Goal: Information Seeking & Learning: Learn about a topic

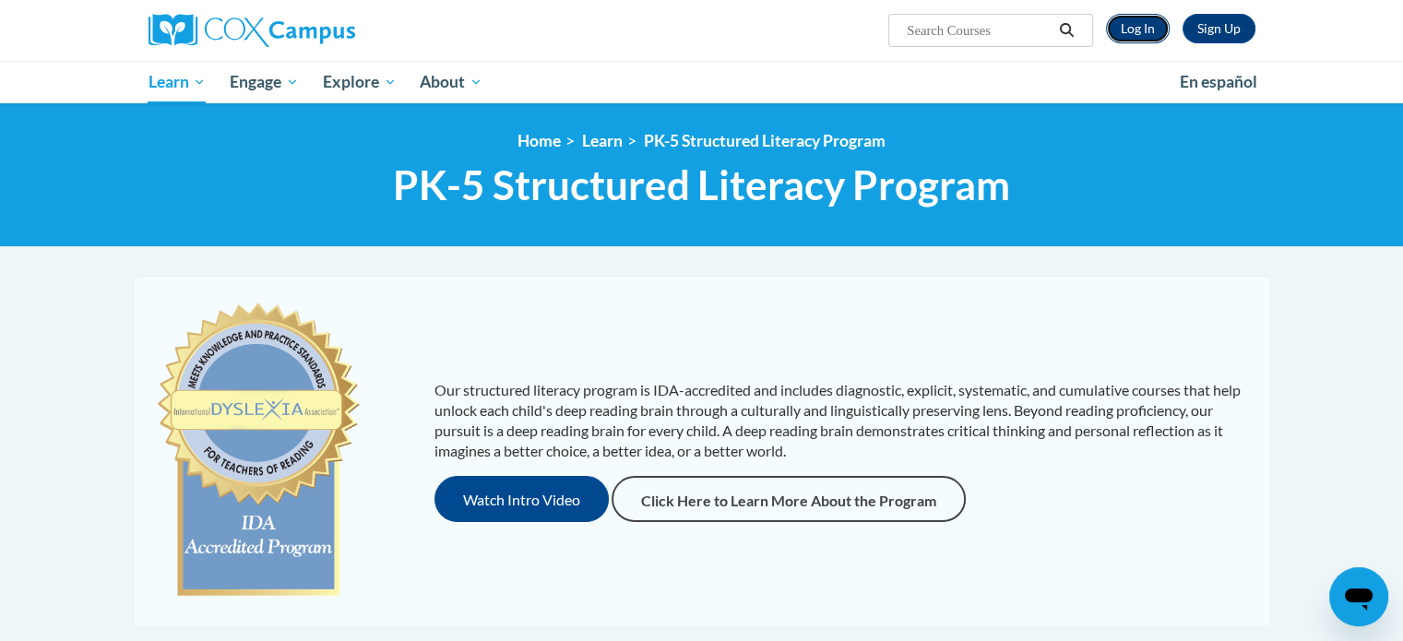
click at [1129, 38] on link "Log In" at bounding box center [1138, 29] width 64 height 30
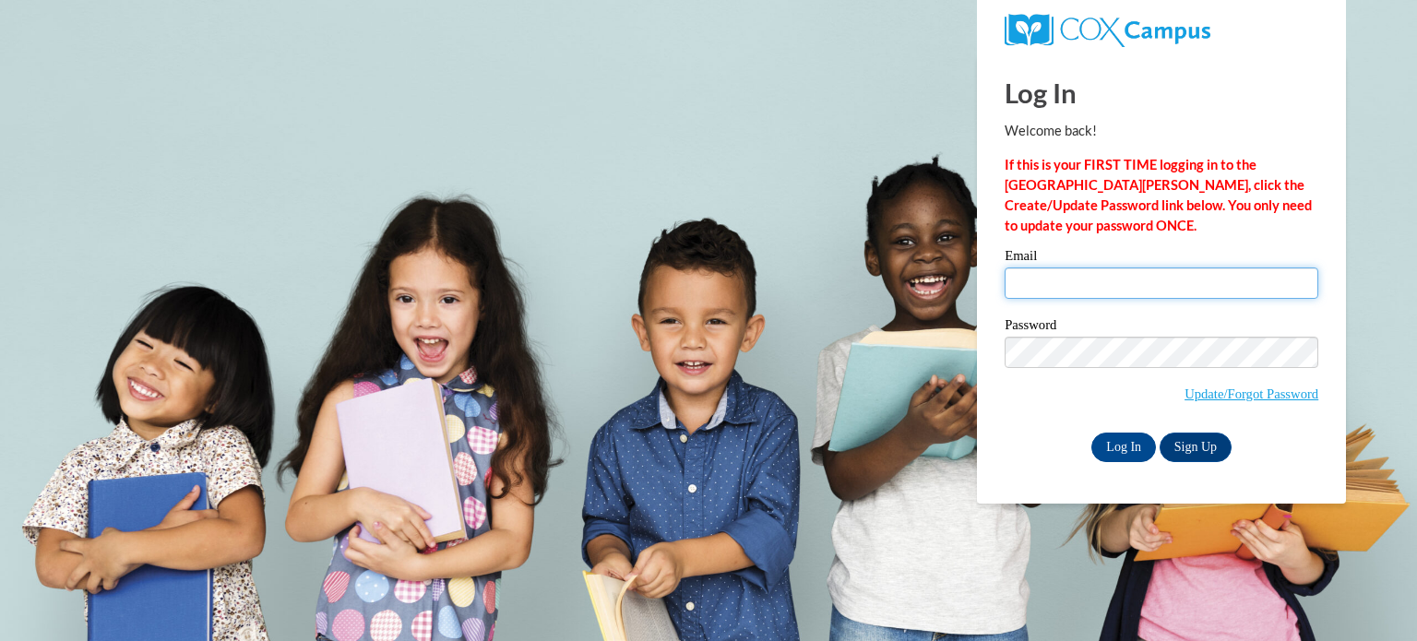
click at [1112, 298] on div "Email" at bounding box center [1162, 281] width 314 height 64
click at [1114, 292] on input "Email" at bounding box center [1162, 283] width 314 height 31
type input "durikma@wauwatosa.k12.wi.us"
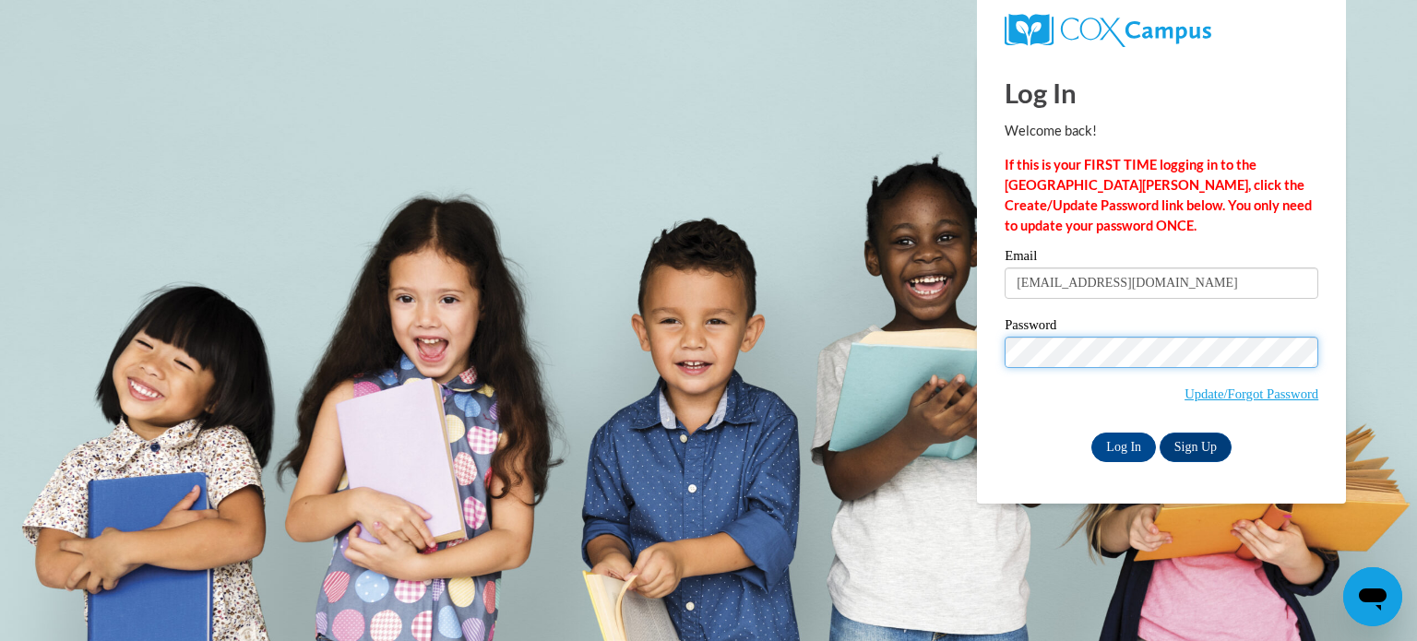
click at [1091, 433] on input "Log In" at bounding box center [1123, 448] width 65 height 30
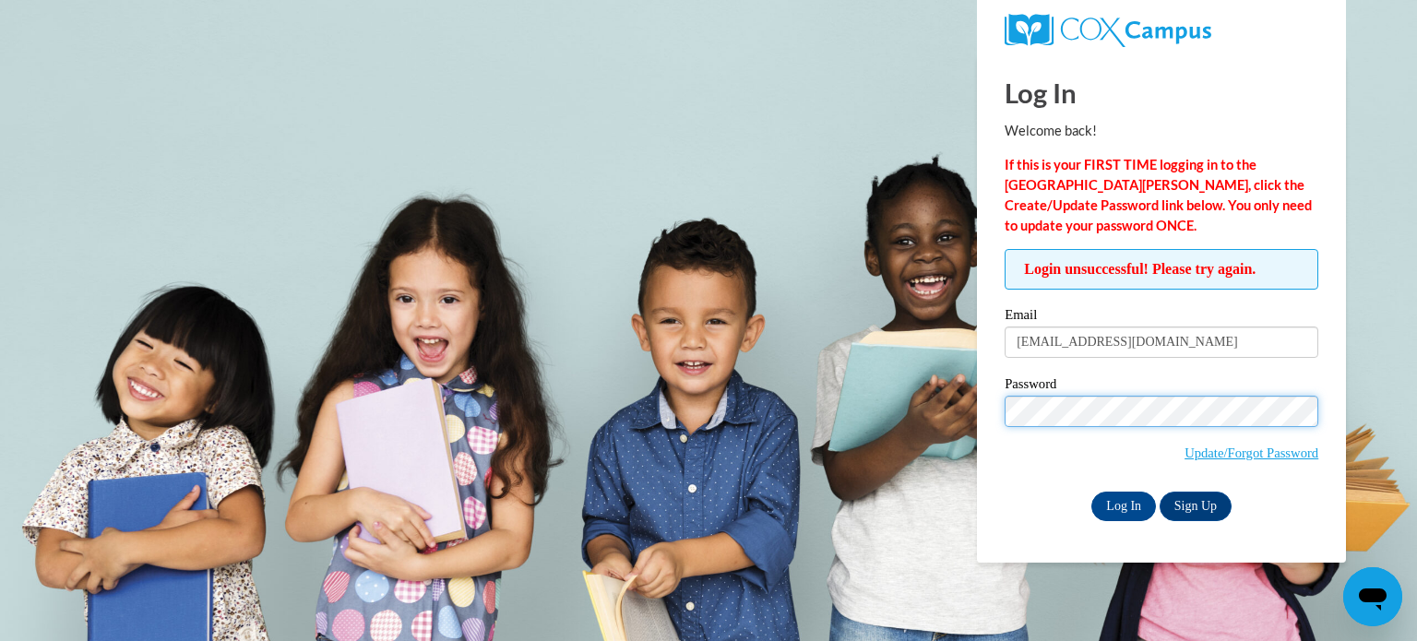
click at [1091, 492] on input "Log In" at bounding box center [1123, 507] width 65 height 30
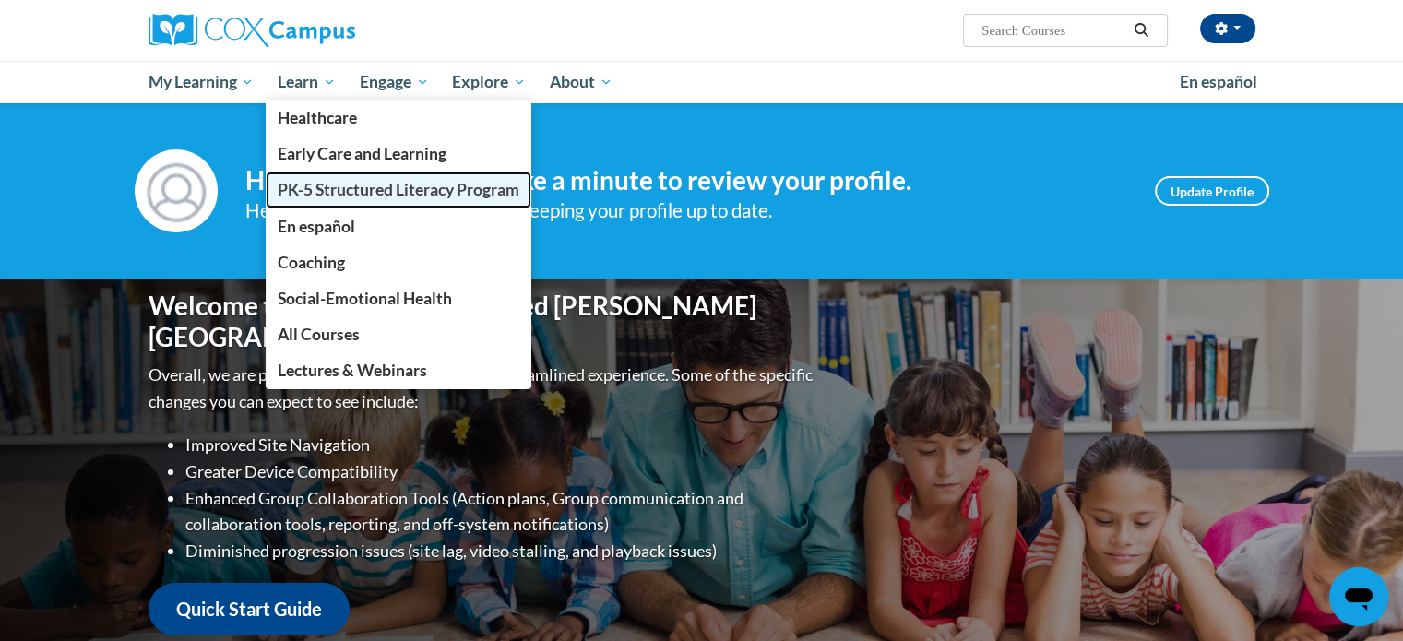
click at [323, 180] on span "PK-5 Structured Literacy Program" at bounding box center [399, 189] width 242 height 19
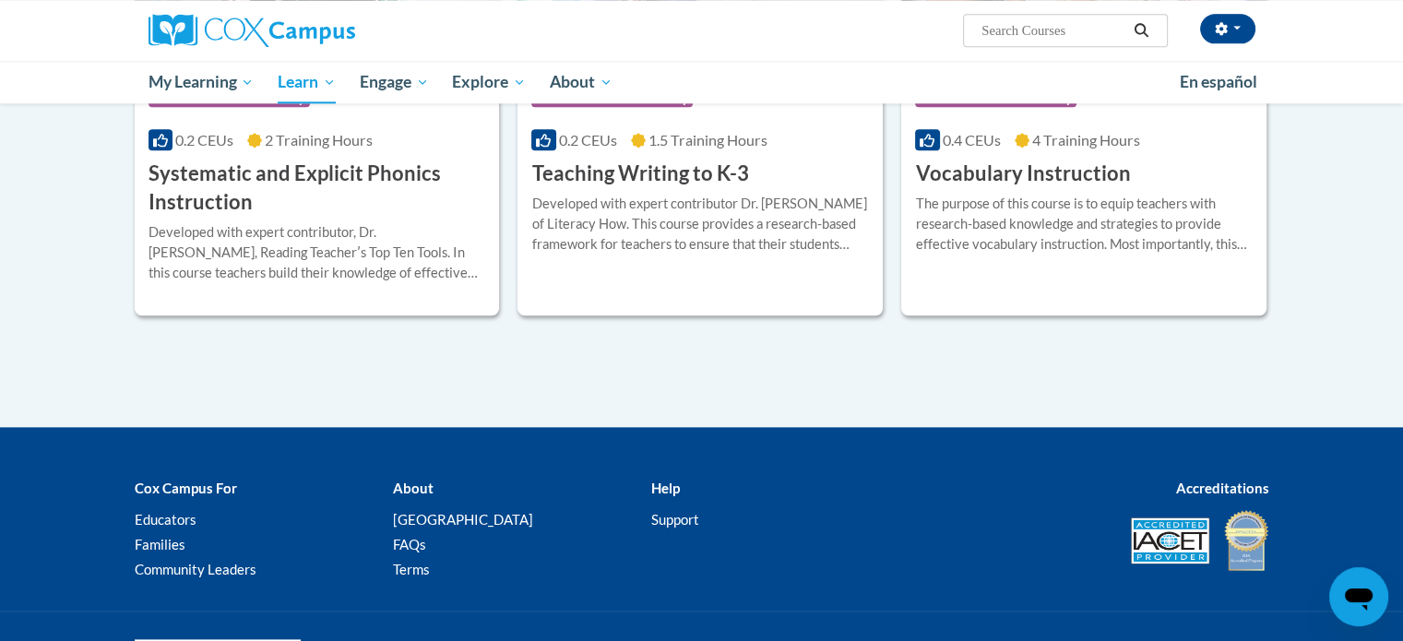
scroll to position [1937, 0]
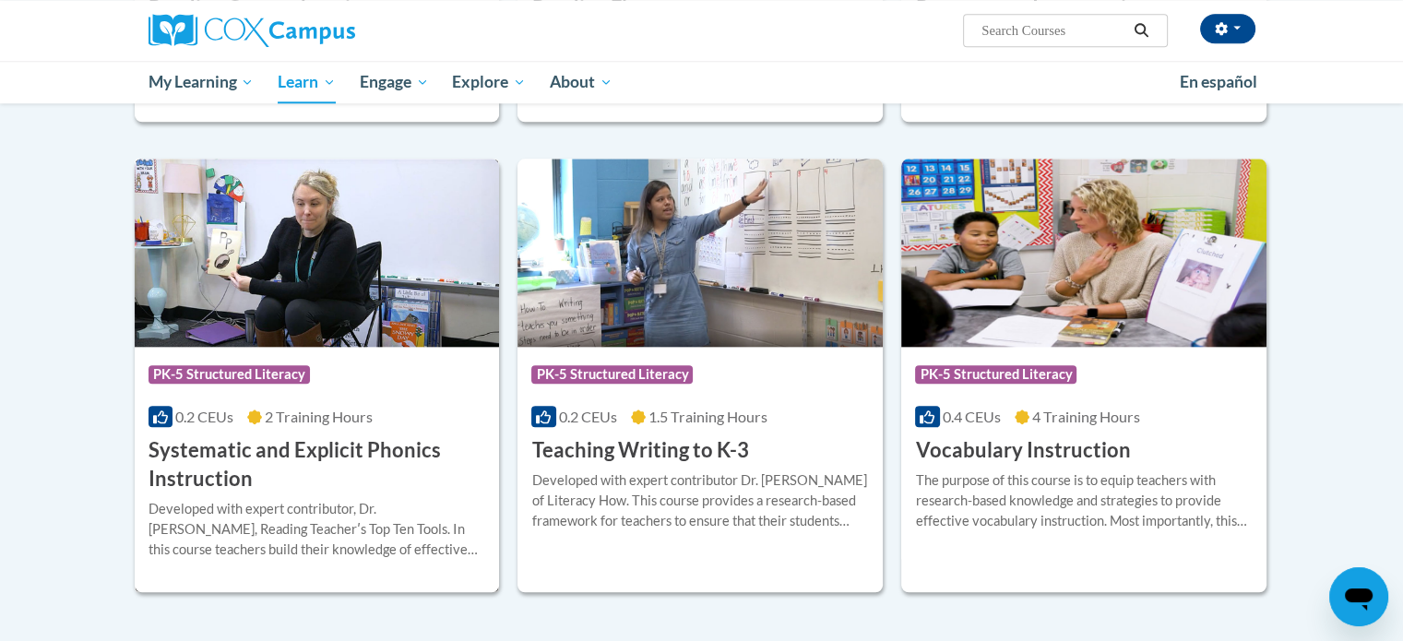
drag, startPoint x: 340, startPoint y: 444, endPoint x: 351, endPoint y: 444, distance: 11.1
click at [339, 444] on h3 "Systematic and Explicit Phonics Instruction" at bounding box center [318, 464] width 338 height 57
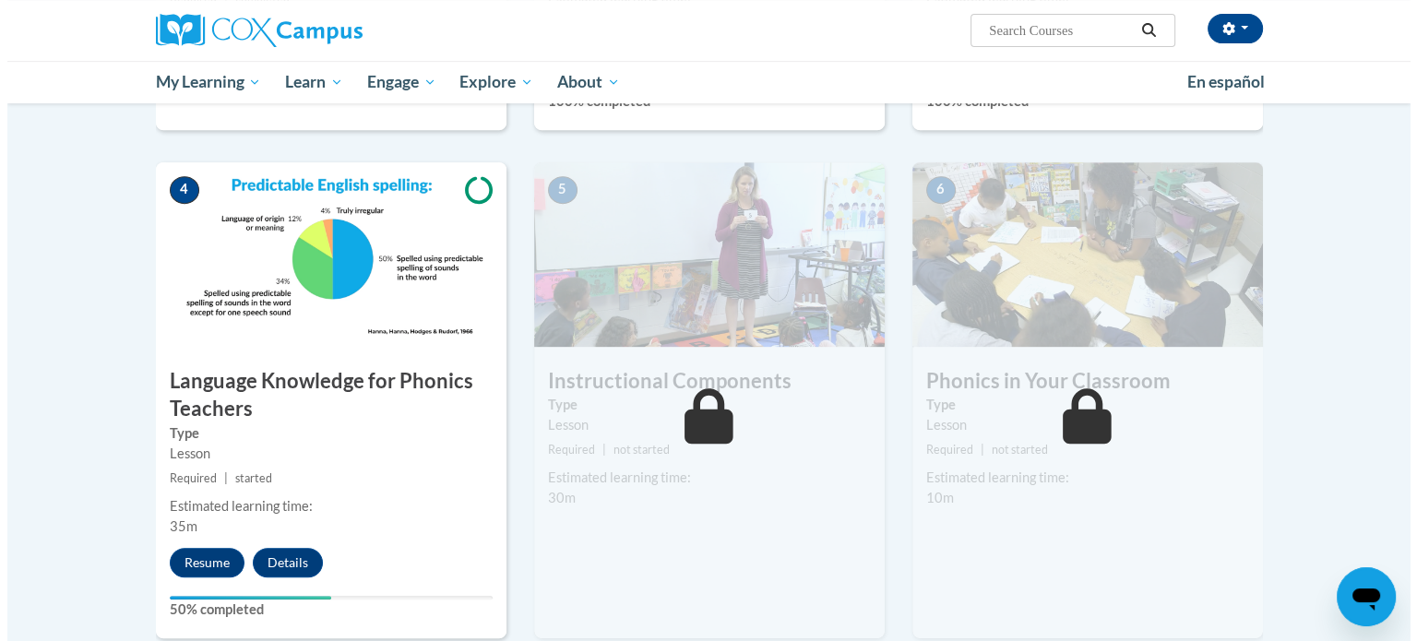
scroll to position [893, 0]
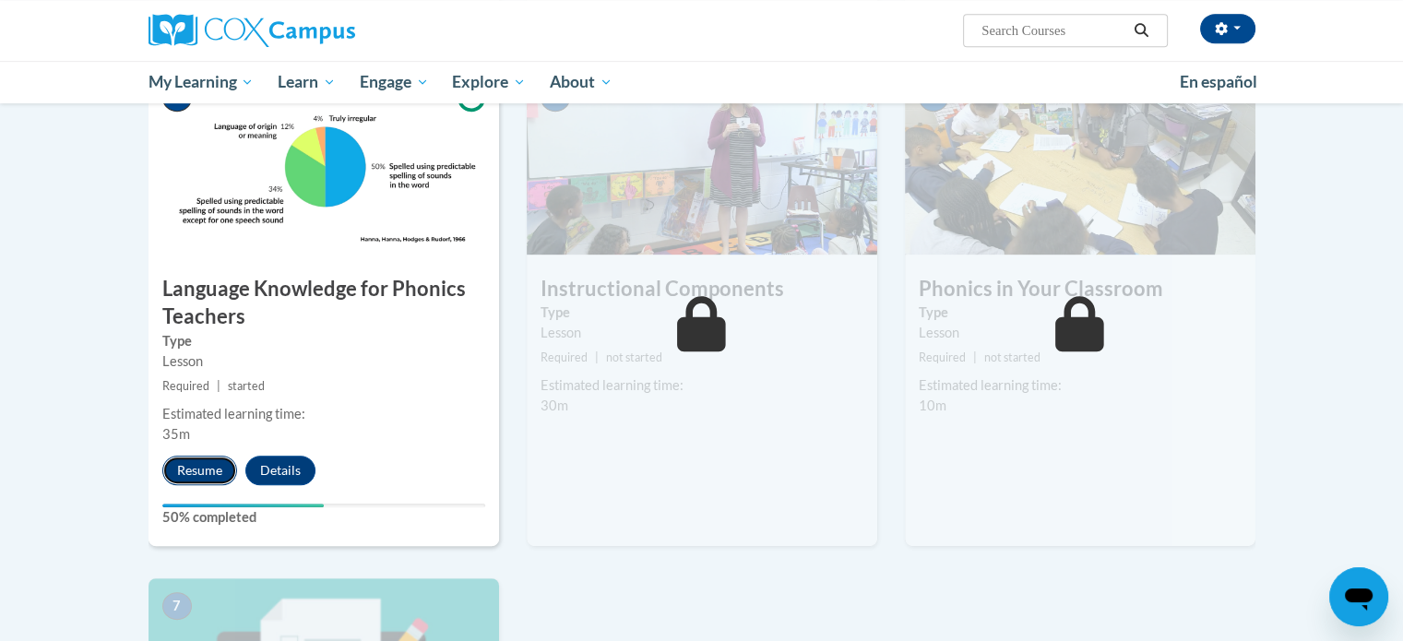
click at [208, 469] on button "Resume" at bounding box center [199, 471] width 75 height 30
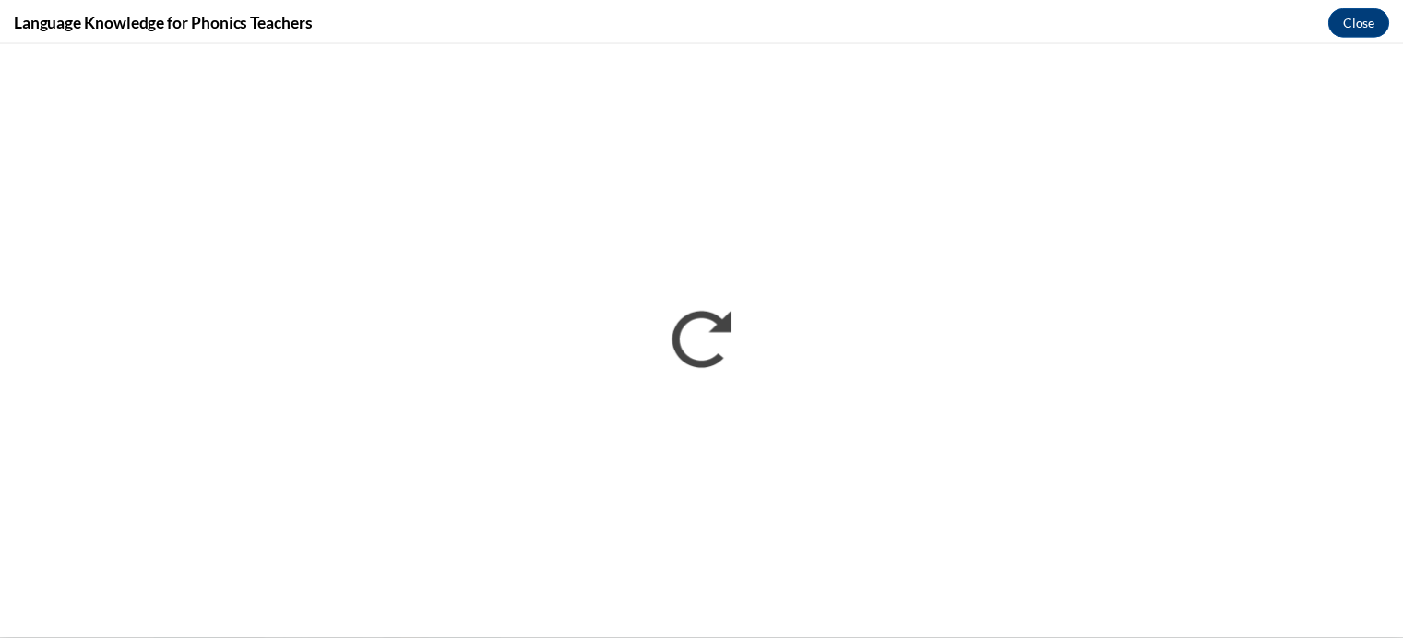
scroll to position [0, 0]
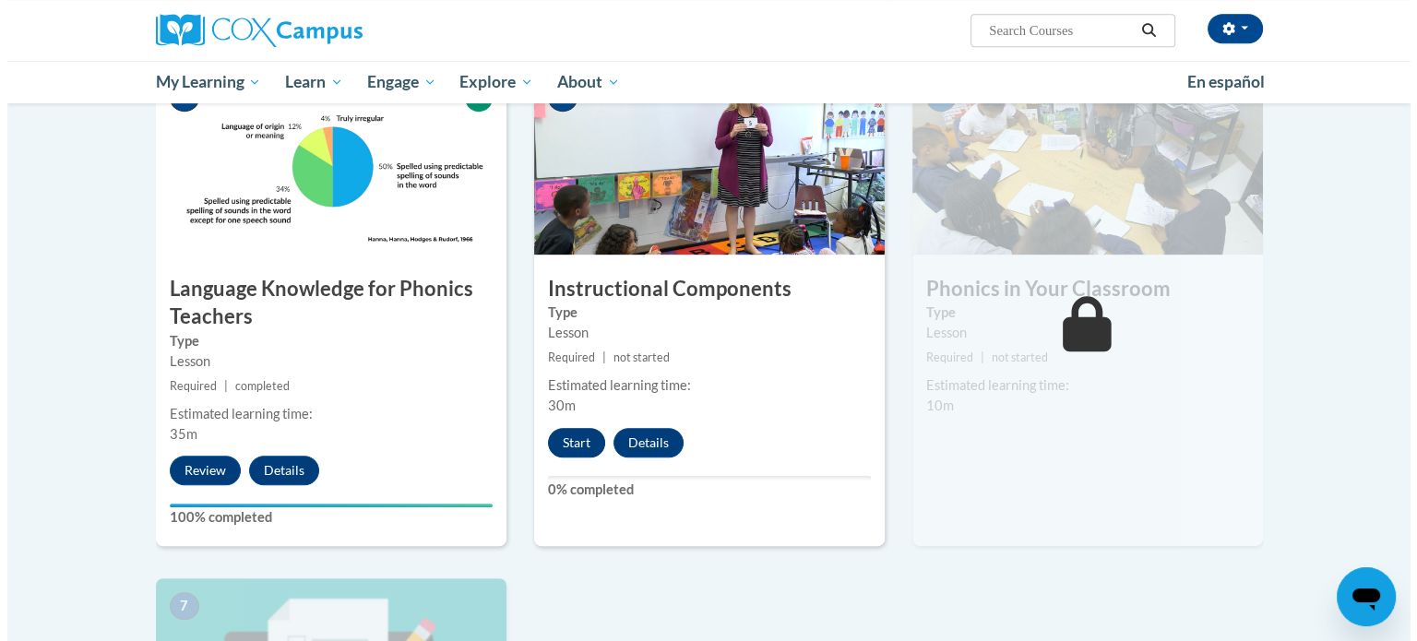
scroll to position [985, 0]
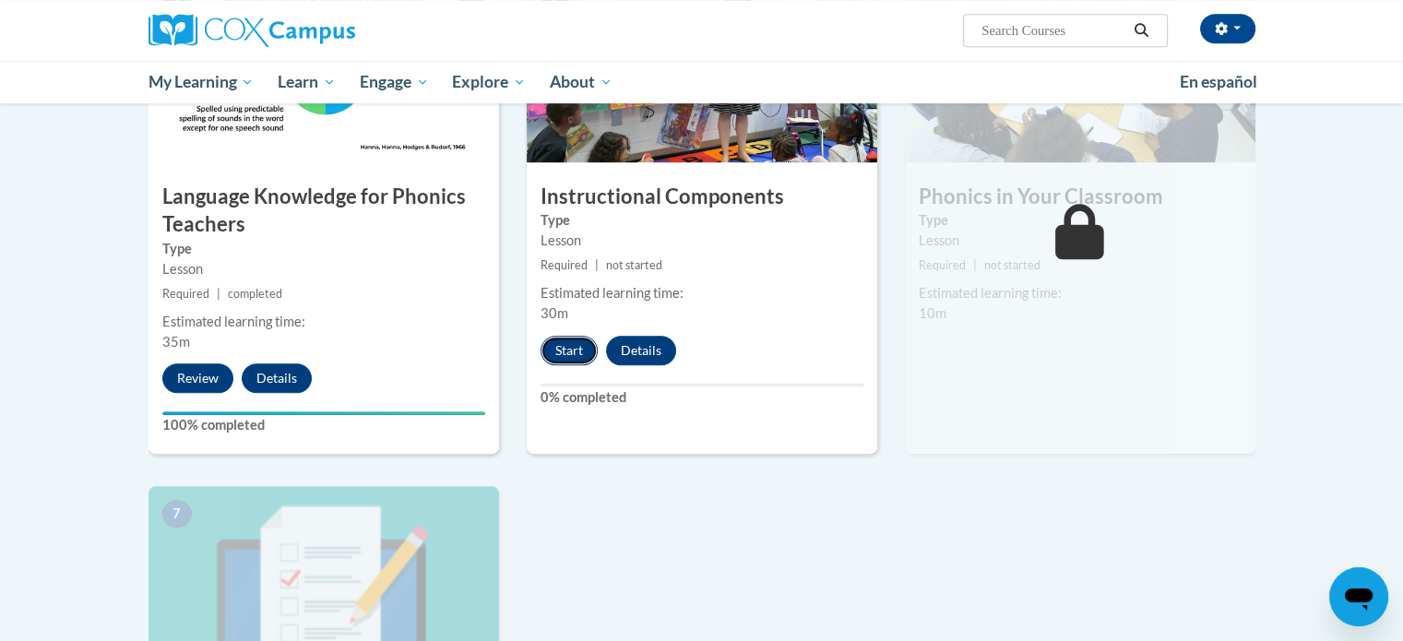
click at [569, 339] on button "Start" at bounding box center [569, 351] width 57 height 30
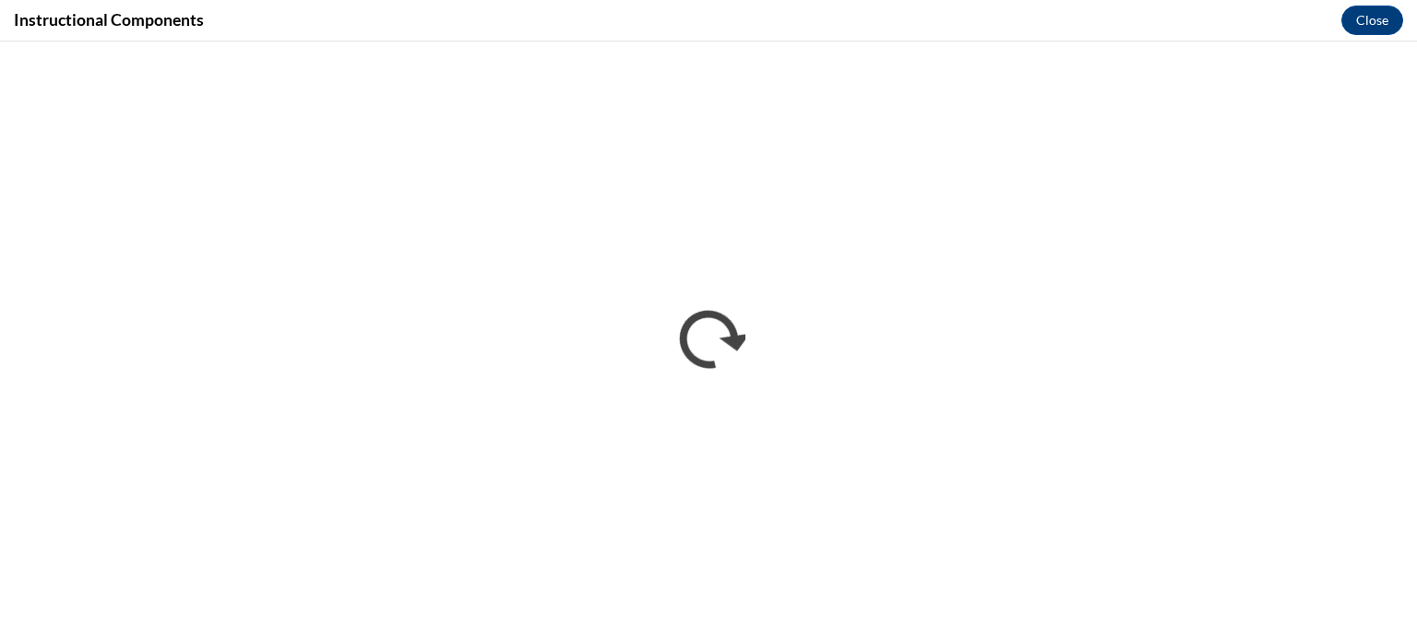
scroll to position [0, 0]
